Goal: Navigation & Orientation: Find specific page/section

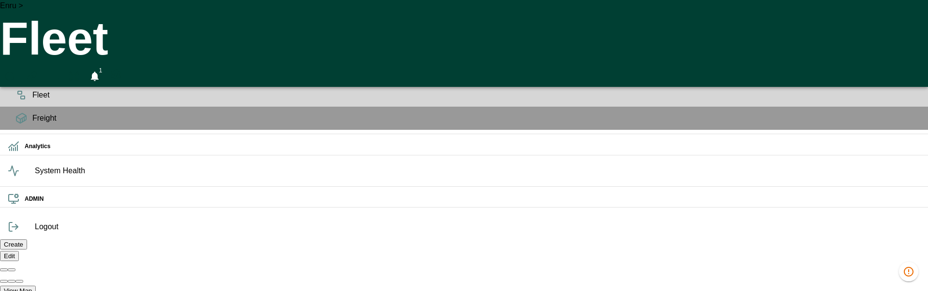
scroll to position [0, 19040]
click at [59, 71] on icon "HomeTime Editor" at bounding box center [52, 77] width 14 height 13
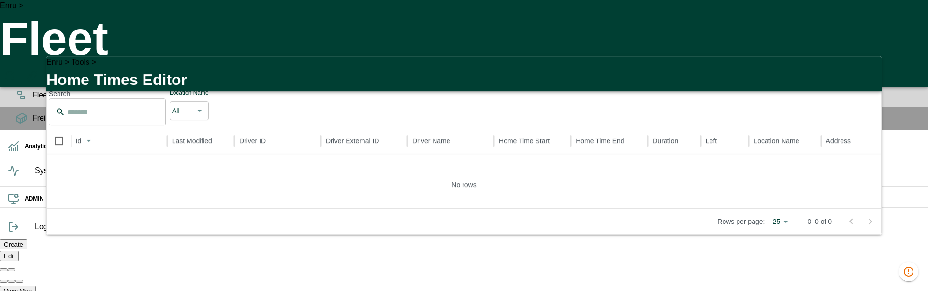
click at [863, 64] on icon "button" at bounding box center [868, 70] width 12 height 12
